Goal: Task Accomplishment & Management: Manage account settings

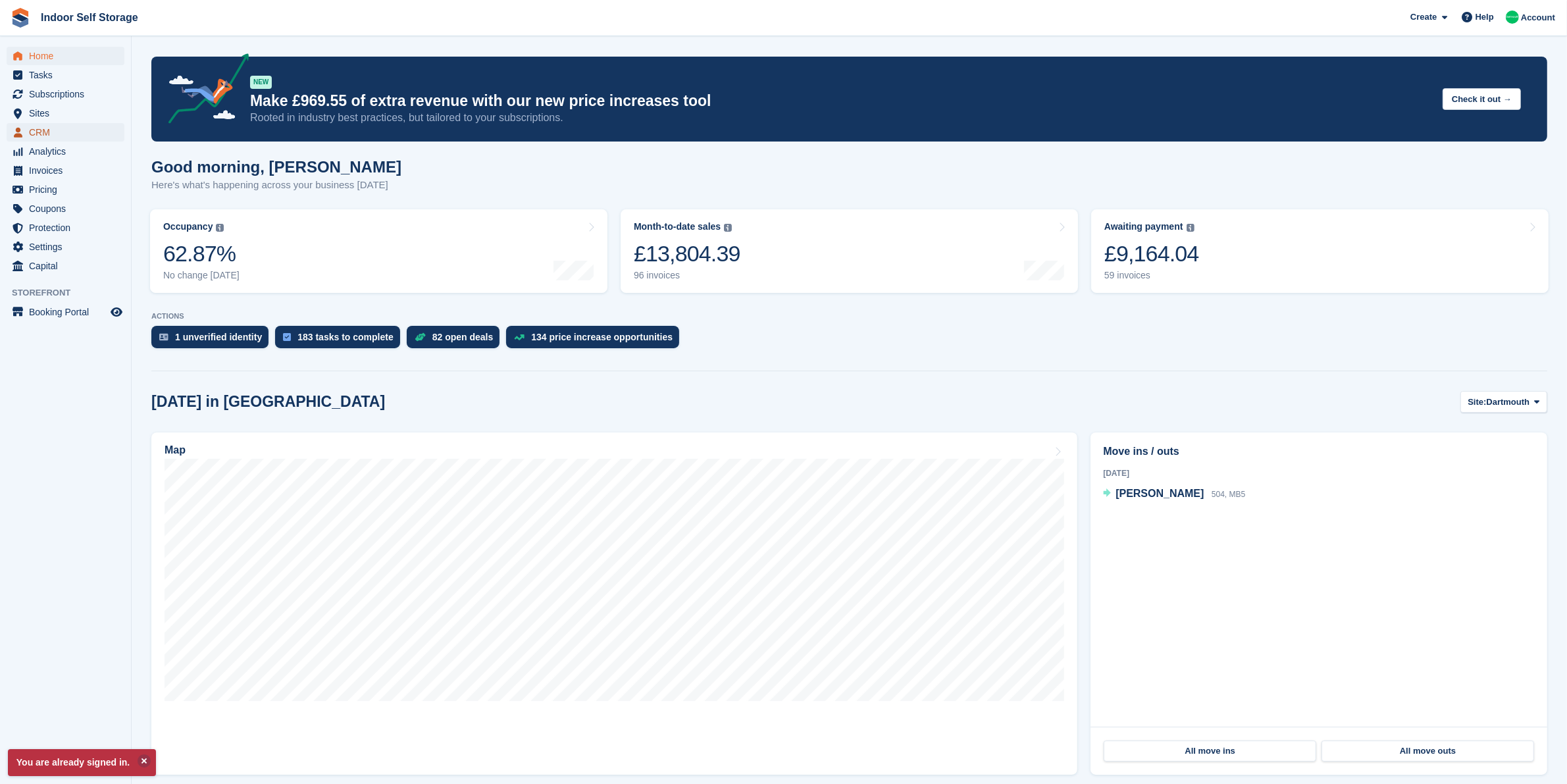
click at [46, 129] on span "CRM" at bounding box center [68, 132] width 79 height 18
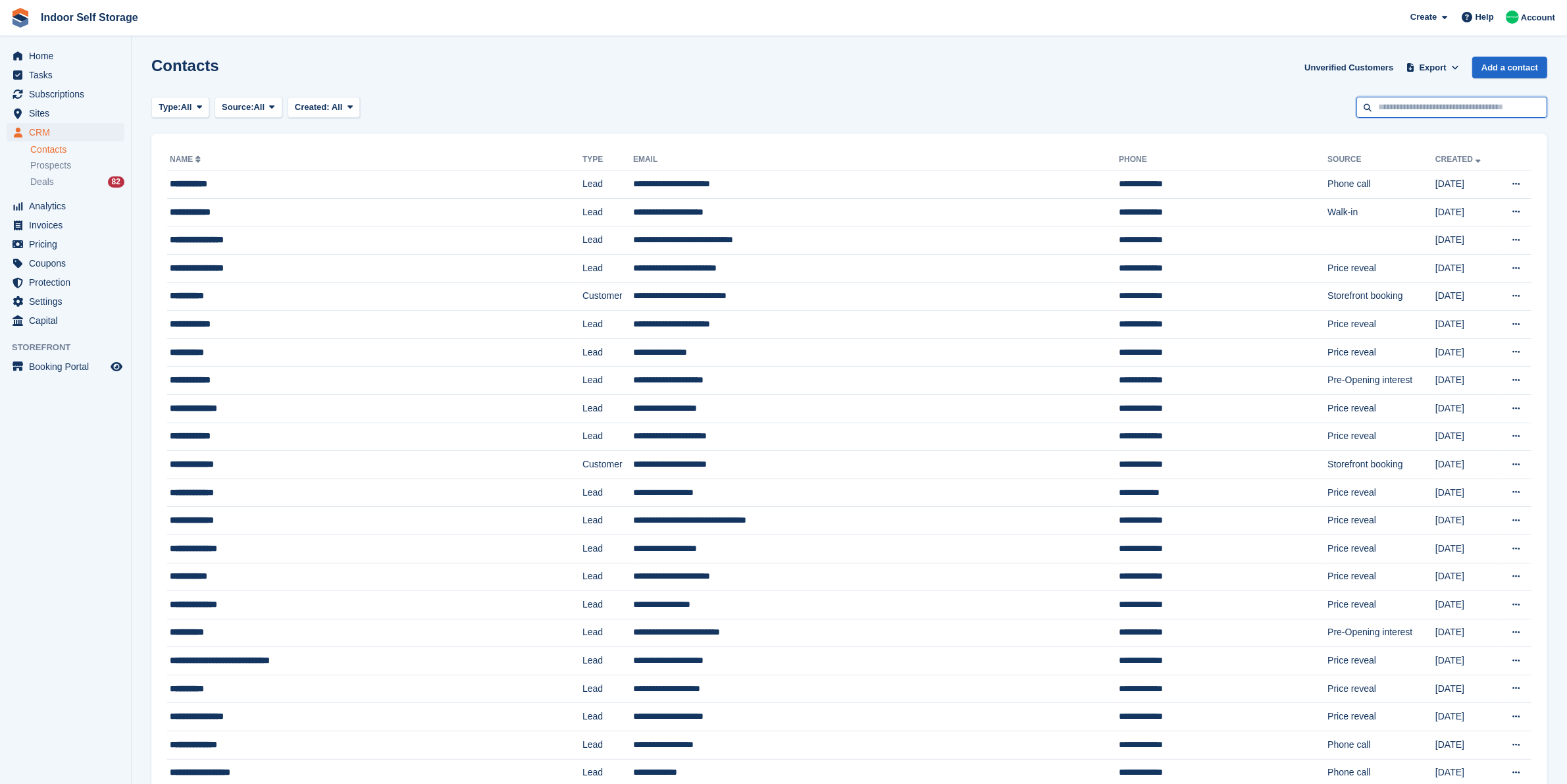
click at [1502, 107] on input "text" at bounding box center [1452, 107] width 191 height 22
type input "********"
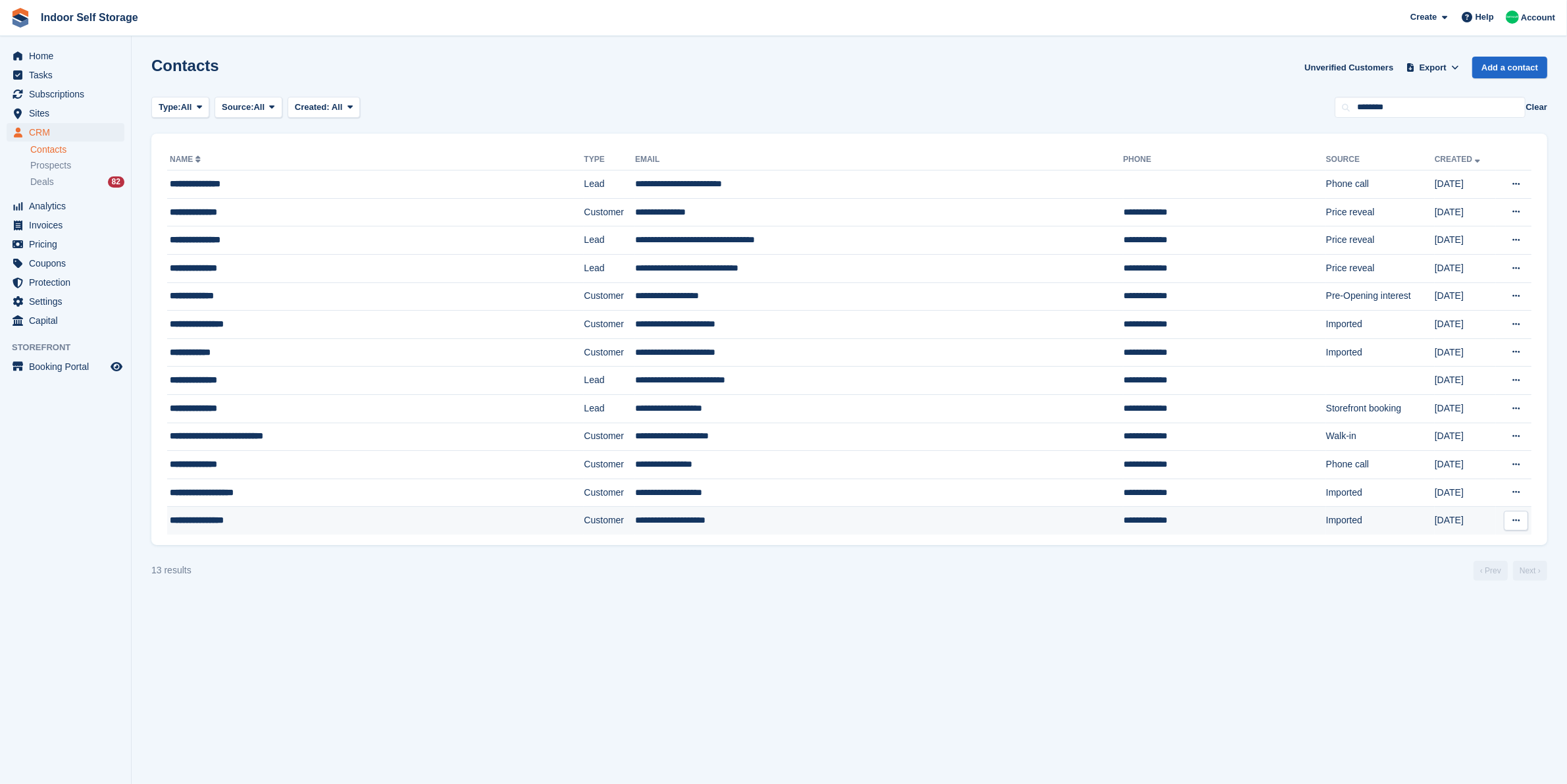
click at [372, 530] on td "**********" at bounding box center [376, 520] width 417 height 28
